Goal: Information Seeking & Learning: Learn about a topic

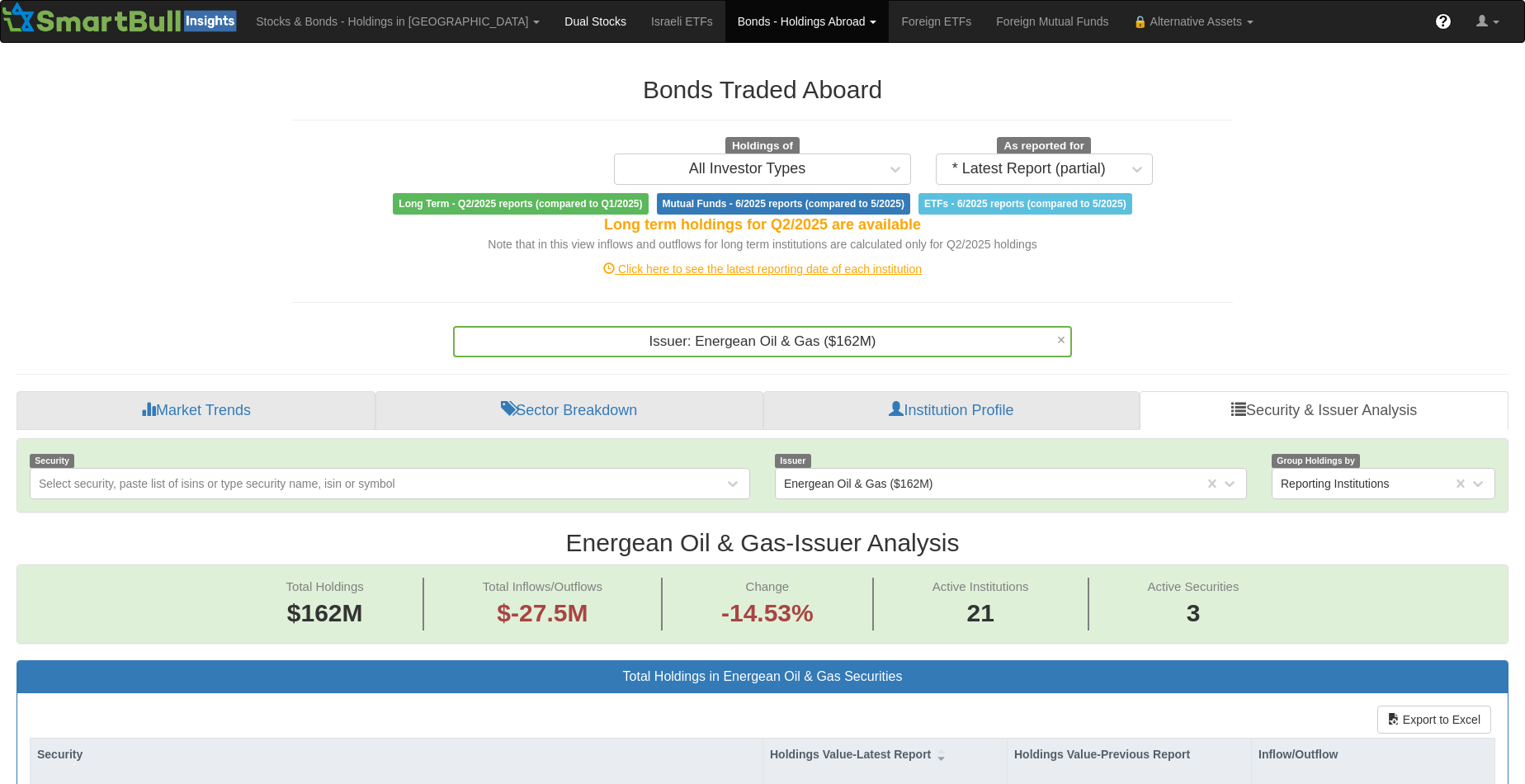
scroll to position [34, 1461]
click at [726, 17] on link "Bonds - Holdings Abroad" at bounding box center [808, 21] width 164 height 41
click at [727, 54] on link "Stocks" at bounding box center [792, 58] width 130 height 21
click at [776, 343] on span "Issuer: ‎Energean Oil & Gas ‎($392.9M)‏" at bounding box center [762, 341] width 239 height 16
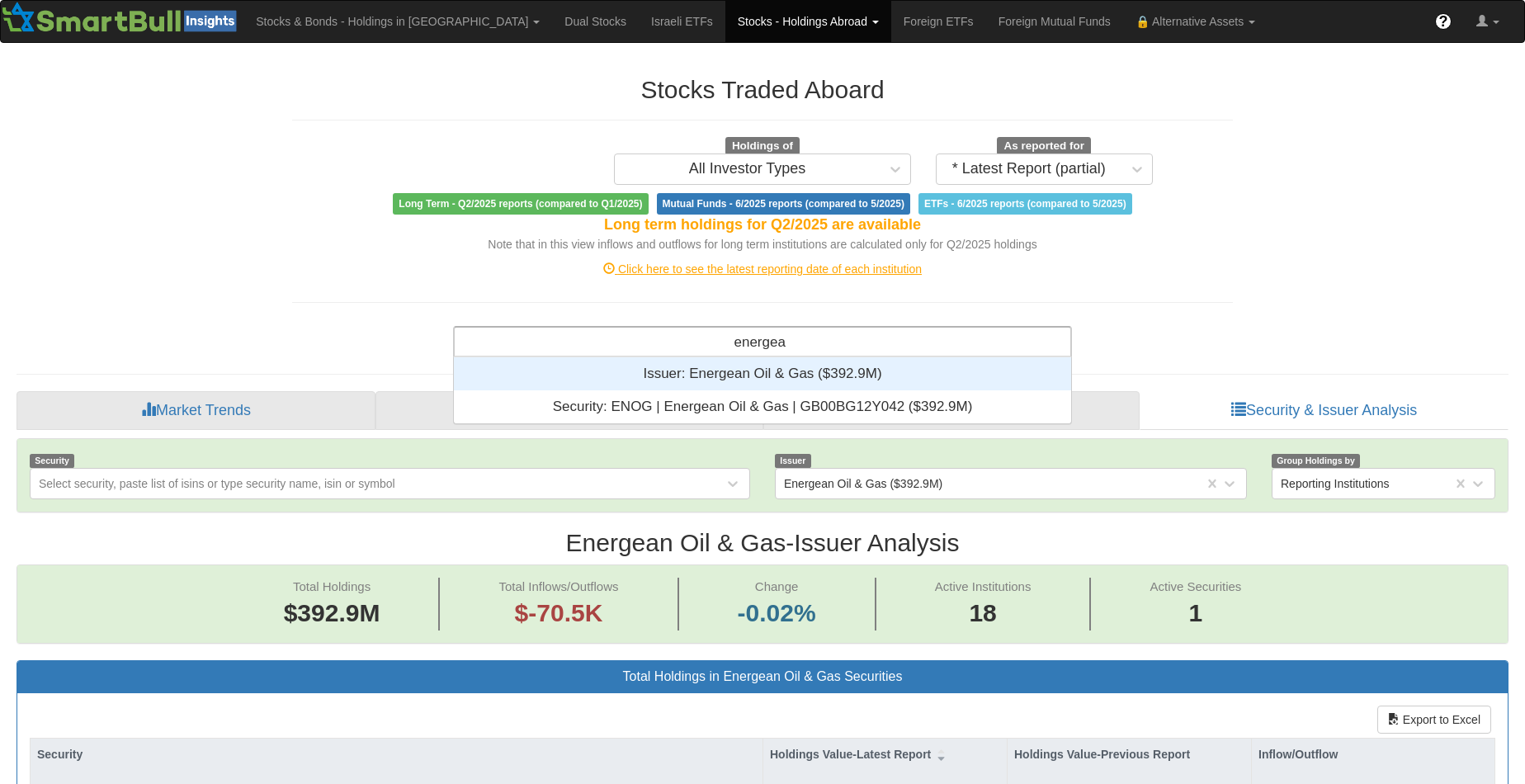
scroll to position [53, 605]
type input "energean"
click at [771, 372] on div "Issuer: ‎Energean Oil & Gas ‎($392.9M)‏" at bounding box center [762, 373] width 617 height 33
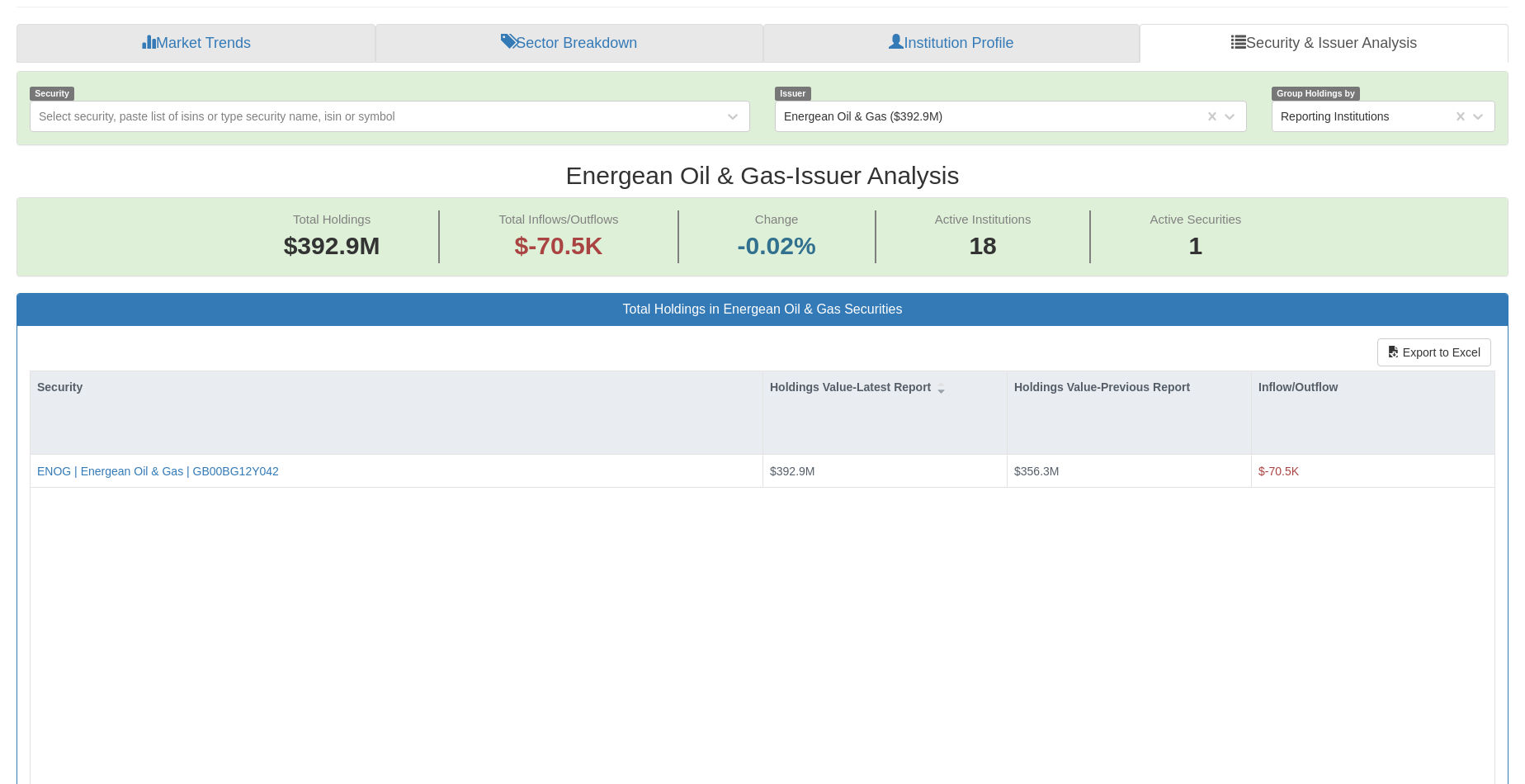
scroll to position [412, 0]
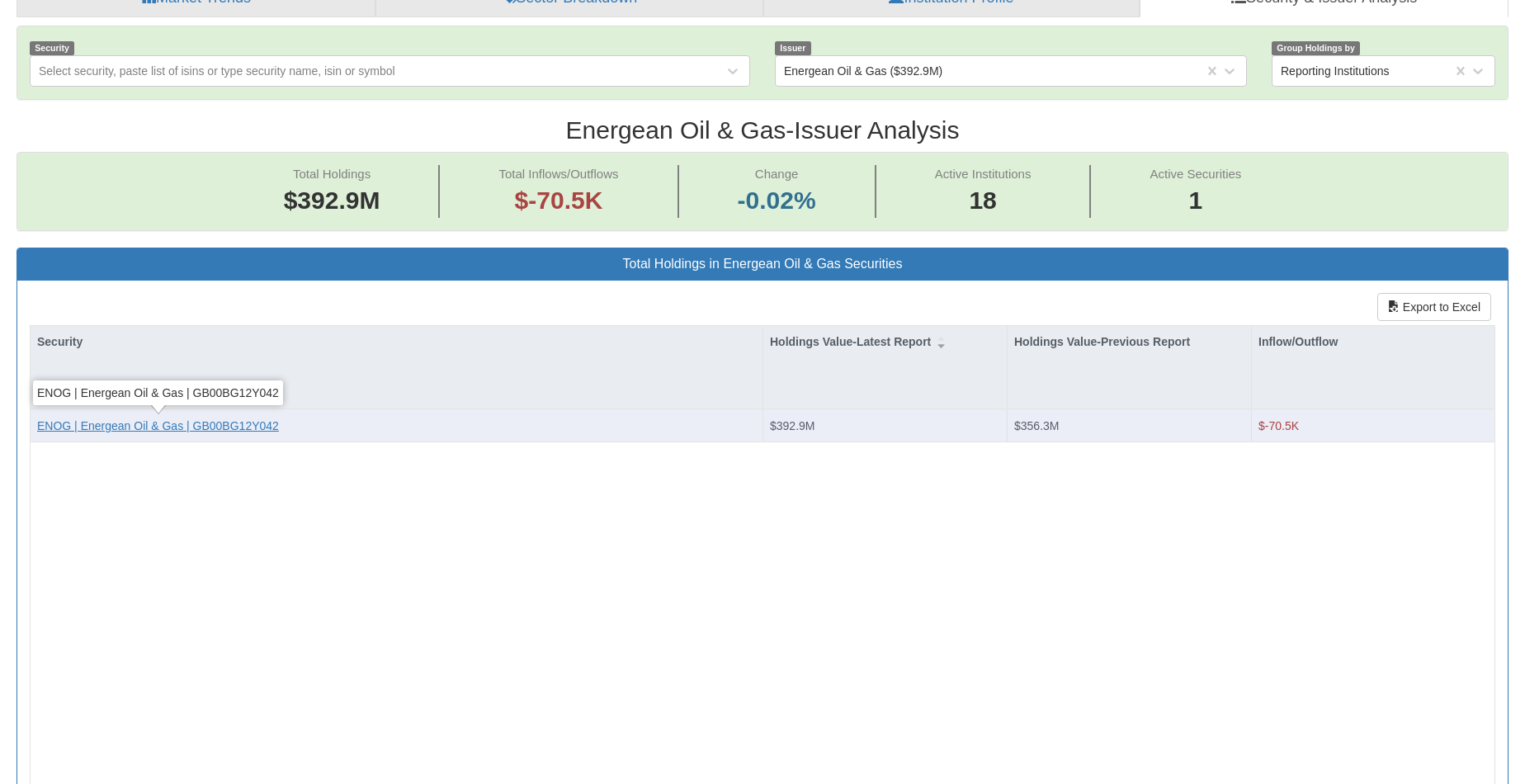
click at [103, 422] on div "ENOG | Energean Oil & Gas | GB00BG12Y042" at bounding box center [158, 425] width 242 height 16
